Goal: Check status: Check status

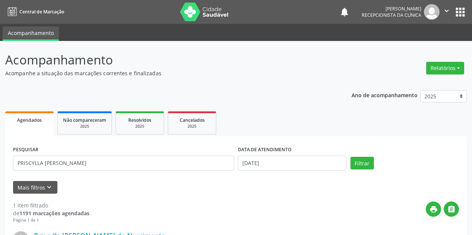
click at [0, 69] on div "Acompanhamento Acompanhe a situação das marcações correntes e finalizadas Relat…" at bounding box center [236, 189] width 472 height 296
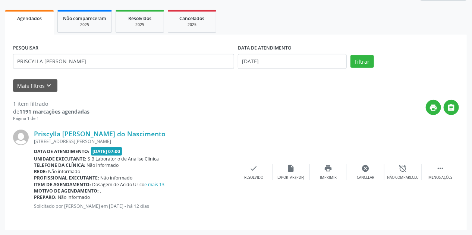
scroll to position [102, 0]
type input "[PERSON_NAME]"
click at [261, 54] on input "[DATE]" at bounding box center [292, 61] width 109 height 15
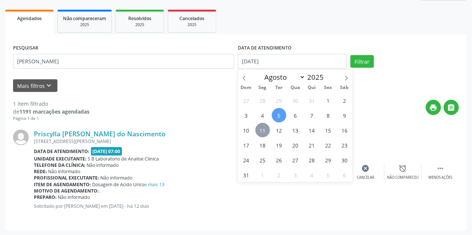
click at [262, 129] on span "11" at bounding box center [262, 130] width 15 height 15
type input "[DATE]"
click at [262, 129] on span "11" at bounding box center [262, 130] width 15 height 15
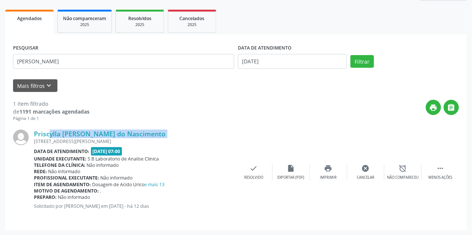
click at [262, 129] on div "Priscylla [PERSON_NAME] do Nascimento [STREET_ADDRESS][PERSON_NAME] Data de ate…" at bounding box center [236, 172] width 446 height 101
click at [366, 60] on button "Filtrar" at bounding box center [361, 61] width 23 height 13
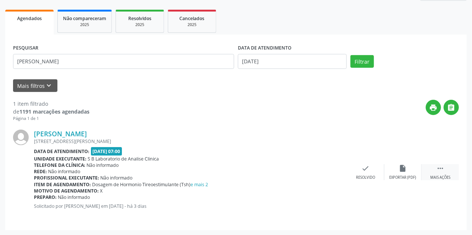
click at [438, 171] on icon "" at bounding box center [440, 168] width 8 height 8
click at [336, 175] on div "Imprimir" at bounding box center [328, 177] width 17 height 5
click at [330, 169] on icon "print" at bounding box center [328, 168] width 8 height 8
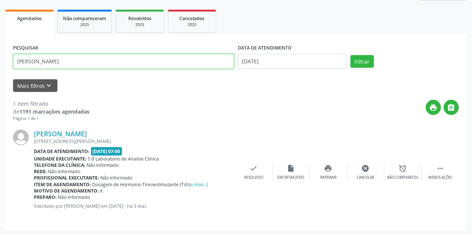
drag, startPoint x: 101, startPoint y: 67, endPoint x: 53, endPoint y: 62, distance: 48.3
click at [0, 70] on div "Acompanhamento Acompanhe a situação das marcações correntes e finalizadas Relat…" at bounding box center [236, 87] width 472 height 296
paste input "[PERSON_NAME]"
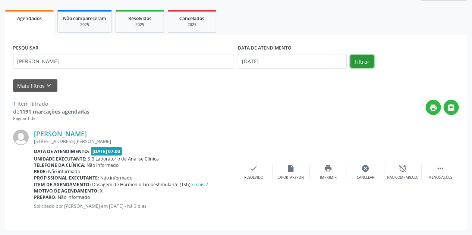
click at [358, 63] on button "Filtrar" at bounding box center [361, 61] width 23 height 13
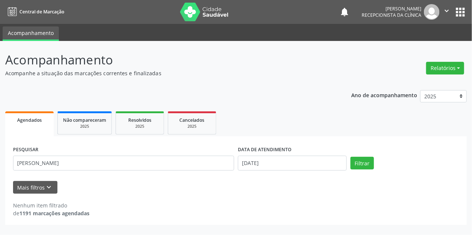
scroll to position [0, 0]
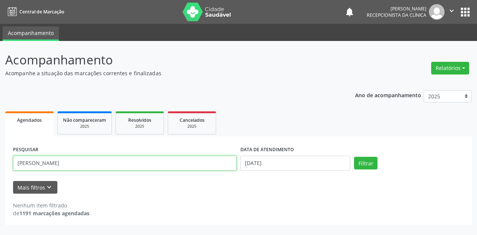
drag, startPoint x: 84, startPoint y: 162, endPoint x: 196, endPoint y: 165, distance: 112.2
click at [196, 165] on input "[PERSON_NAME]" at bounding box center [125, 163] width 224 height 15
click at [354, 157] on button "Filtrar" at bounding box center [365, 163] width 23 height 13
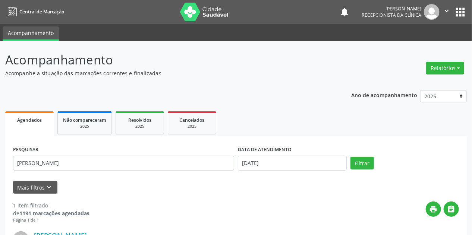
scroll to position [102, 0]
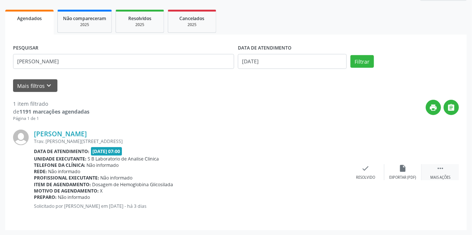
click at [432, 171] on div " Mais ações" at bounding box center [439, 172] width 37 height 16
click at [330, 170] on icon "print" at bounding box center [328, 168] width 8 height 8
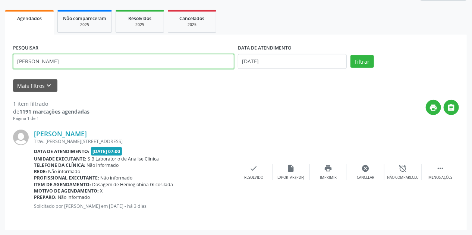
drag, startPoint x: 106, startPoint y: 63, endPoint x: 0, endPoint y: 70, distance: 106.4
click at [0, 70] on div "Acompanhamento Acompanhe a situação das marcações correntes e finalizadas Relat…" at bounding box center [236, 87] width 472 height 296
paste input "DO SOCORRO TERTO MELO"
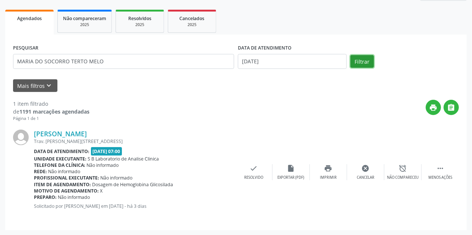
click at [358, 61] on button "Filtrar" at bounding box center [361, 61] width 23 height 13
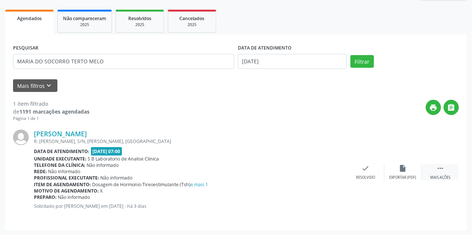
click at [440, 169] on icon "" at bounding box center [440, 168] width 8 height 8
click at [332, 170] on icon "print" at bounding box center [328, 168] width 8 height 8
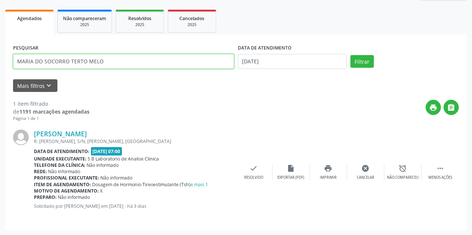
drag, startPoint x: 109, startPoint y: 61, endPoint x: 0, endPoint y: 75, distance: 109.7
click at [0, 75] on div "Acompanhamento Acompanhe a situação das marcações correntes e finalizadas Relat…" at bounding box center [236, 87] width 472 height 296
paste input "[PERSON_NAME]"
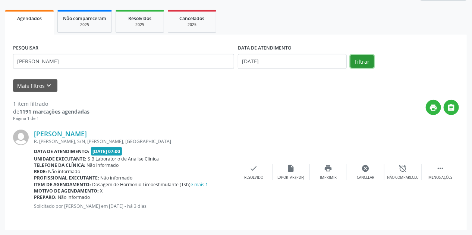
click at [355, 64] on button "Filtrar" at bounding box center [361, 61] width 23 height 13
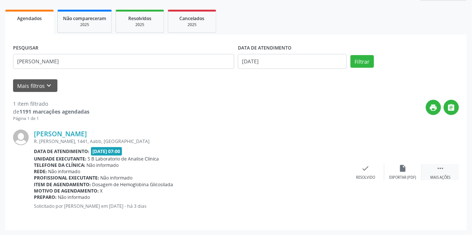
click at [436, 172] on div " Mais ações" at bounding box center [439, 172] width 37 height 16
click at [329, 168] on icon "print" at bounding box center [328, 168] width 8 height 8
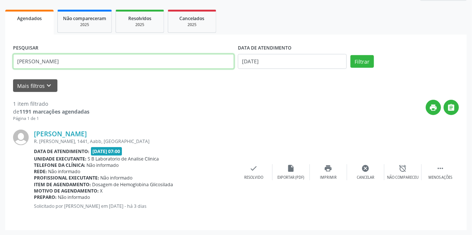
drag, startPoint x: 113, startPoint y: 59, endPoint x: 0, endPoint y: 60, distance: 113.3
click at [0, 60] on div "Acompanhamento Acompanhe a situação das marcações correntes e finalizadas Relat…" at bounding box center [236, 87] width 472 height 296
paste input "[PERSON_NAME]"
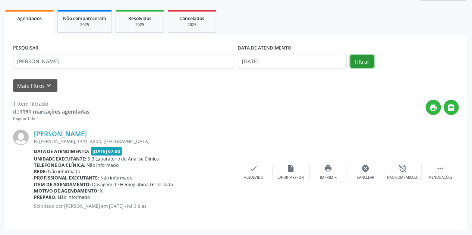
click at [365, 58] on button "Filtrar" at bounding box center [361, 61] width 23 height 13
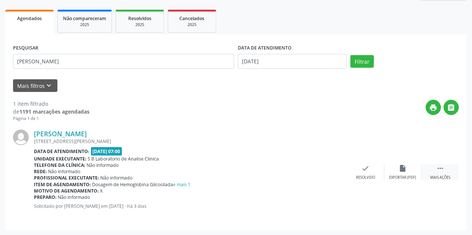
click at [444, 176] on div "Mais ações" at bounding box center [440, 177] width 20 height 5
click at [328, 173] on div "print Imprimir" at bounding box center [328, 172] width 37 height 16
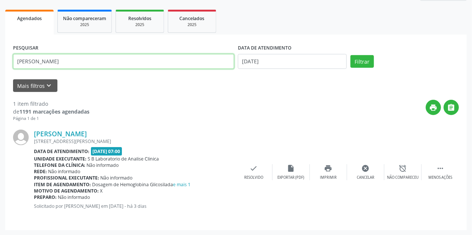
drag, startPoint x: 97, startPoint y: 65, endPoint x: 1, endPoint y: 79, distance: 96.4
click at [0, 79] on div "Acompanhamento Acompanhe a situação das marcações correntes e finalizadas Relat…" at bounding box center [236, 87] width 472 height 296
paste input "[PERSON_NAME]"
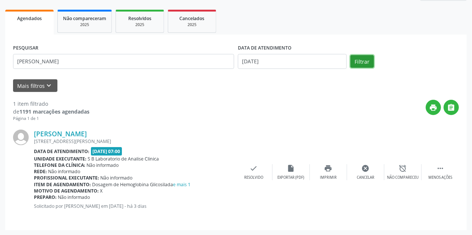
click at [368, 62] on button "Filtrar" at bounding box center [361, 61] width 23 height 13
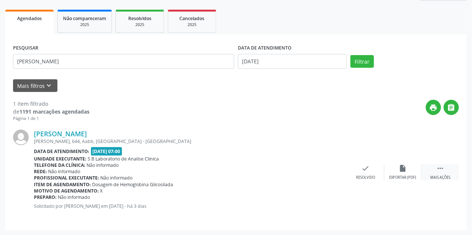
click at [444, 165] on div " Mais ações" at bounding box center [439, 172] width 37 height 16
click at [328, 174] on div "print Imprimir" at bounding box center [328, 172] width 37 height 16
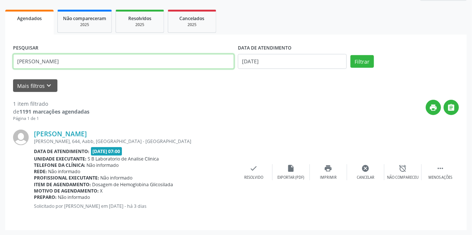
drag, startPoint x: 104, startPoint y: 60, endPoint x: 0, endPoint y: 75, distance: 104.6
click at [0, 75] on div "Acompanhamento Acompanhe a situação das marcações correntes e finalizadas Relat…" at bounding box center [236, 87] width 472 height 296
paste input "DALVENIZA [PERSON_NAME]"
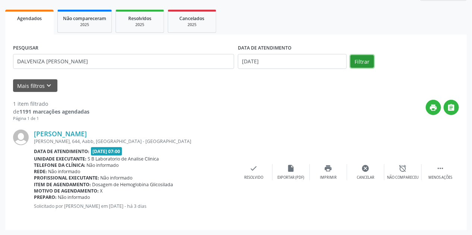
click at [363, 64] on button "Filtrar" at bounding box center [361, 61] width 23 height 13
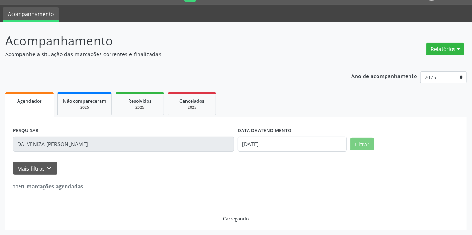
scroll to position [0, 0]
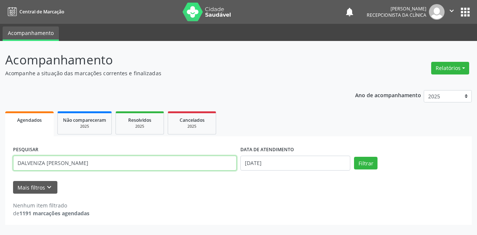
drag, startPoint x: 66, startPoint y: 164, endPoint x: 126, endPoint y: 164, distance: 59.6
click at [126, 164] on input "DALVENIZA [PERSON_NAME]" at bounding box center [125, 163] width 224 height 15
click at [354, 157] on button "Filtrar" at bounding box center [365, 163] width 23 height 13
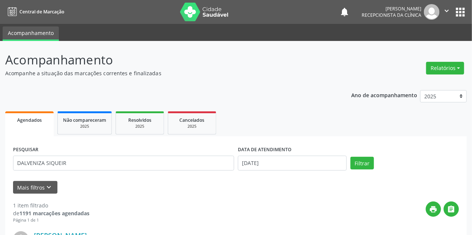
scroll to position [102, 0]
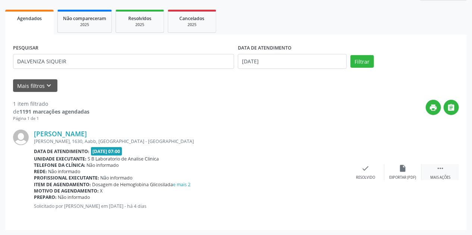
click at [446, 169] on div " Mais ações" at bounding box center [439, 172] width 37 height 16
click at [335, 169] on div "print Imprimir" at bounding box center [328, 172] width 37 height 16
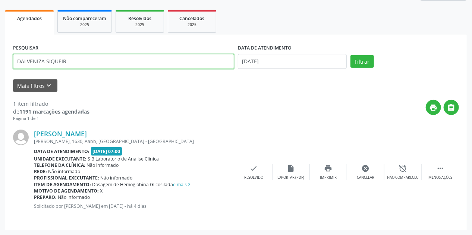
drag, startPoint x: 85, startPoint y: 61, endPoint x: 0, endPoint y: 62, distance: 84.6
click at [0, 62] on div "Acompanhamento Acompanhe a situação das marcações correntes e finalizadas Relat…" at bounding box center [236, 87] width 472 height 296
paste input "[PERSON_NAME] [PERSON_NAME]"
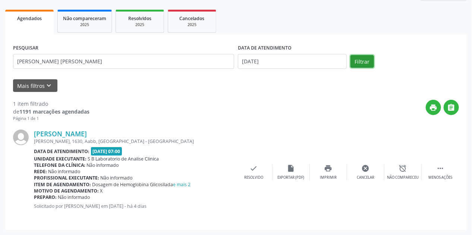
click at [358, 63] on button "Filtrar" at bounding box center [361, 61] width 23 height 13
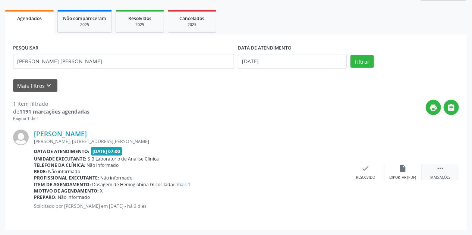
click at [442, 170] on icon "" at bounding box center [440, 168] width 8 height 8
click at [331, 168] on icon "print" at bounding box center [328, 168] width 8 height 8
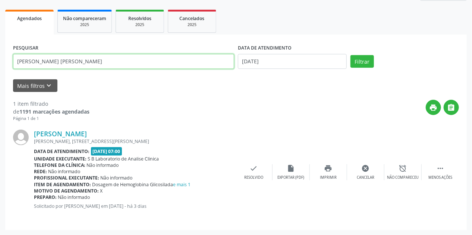
drag, startPoint x: 131, startPoint y: 66, endPoint x: 0, endPoint y: 83, distance: 131.9
click at [0, 83] on div "Acompanhamento Acompanhe a situação das marcações correntes e finalizadas Relat…" at bounding box center [236, 87] width 472 height 296
paste input "[PERSON_NAME]"
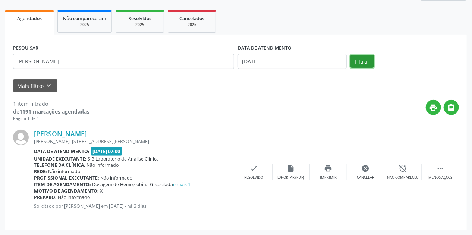
click at [357, 57] on button "Filtrar" at bounding box center [361, 61] width 23 height 13
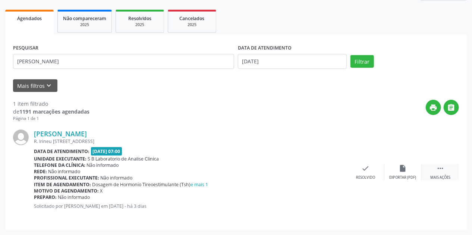
click at [440, 168] on icon "" at bounding box center [440, 168] width 8 height 8
click at [321, 174] on div "print Imprimir" at bounding box center [328, 172] width 37 height 16
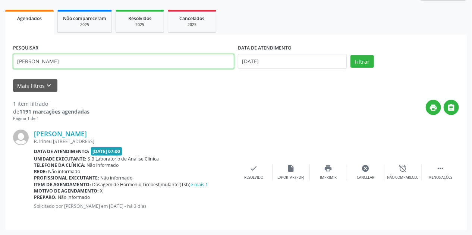
drag, startPoint x: 103, startPoint y: 61, endPoint x: 0, endPoint y: 61, distance: 102.9
click at [0, 61] on div "Acompanhamento Acompanhe a situação das marcações correntes e finalizadas Relat…" at bounding box center [236, 87] width 472 height 296
paste input "[PERSON_NAME]"
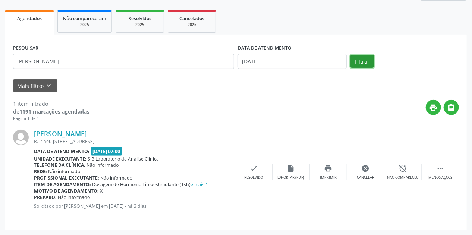
click at [360, 63] on button "Filtrar" at bounding box center [361, 61] width 23 height 13
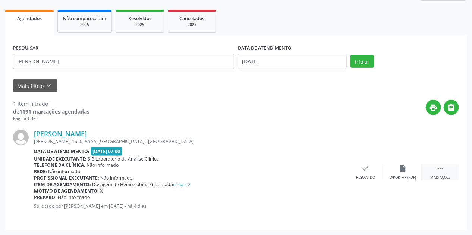
click at [438, 173] on div " Mais ações" at bounding box center [439, 172] width 37 height 16
click at [329, 171] on div "print Imprimir" at bounding box center [328, 172] width 37 height 16
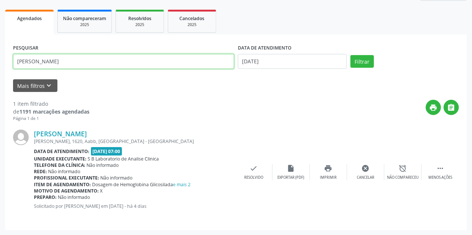
drag, startPoint x: 102, startPoint y: 57, endPoint x: 13, endPoint y: 63, distance: 88.5
click at [0, 62] on div "Acompanhamento Acompanhe a situação das marcações correntes e finalizadas Relat…" at bounding box center [236, 87] width 472 height 296
paste input "A [PERSON_NAME]"
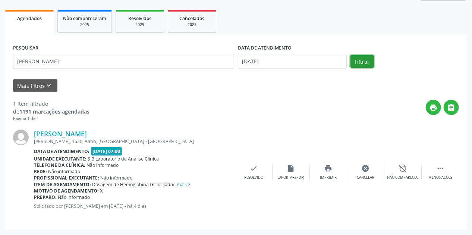
click at [361, 64] on button "Filtrar" at bounding box center [361, 61] width 23 height 13
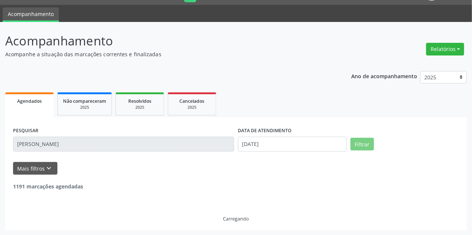
scroll to position [0, 0]
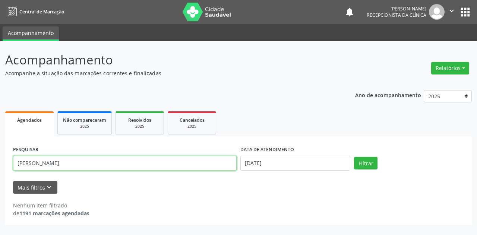
drag, startPoint x: 58, startPoint y: 165, endPoint x: 168, endPoint y: 168, distance: 110.0
click at [168, 168] on input "[PERSON_NAME]" at bounding box center [125, 163] width 224 height 15
type input "[PERSON_NAME]"
click at [354, 157] on button "Filtrar" at bounding box center [365, 163] width 23 height 13
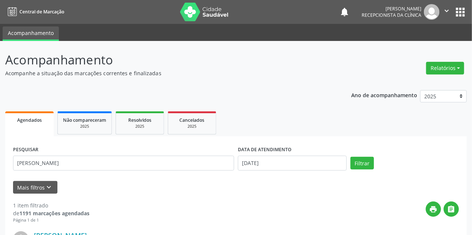
scroll to position [89, 0]
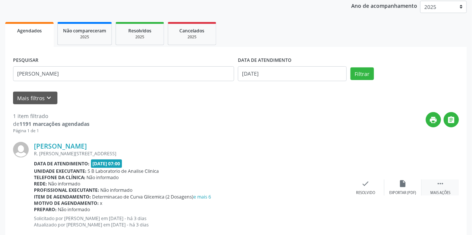
click at [438, 183] on icon "" at bounding box center [440, 184] width 8 height 8
click at [325, 187] on icon "print" at bounding box center [328, 184] width 8 height 8
